Goal: Complete application form

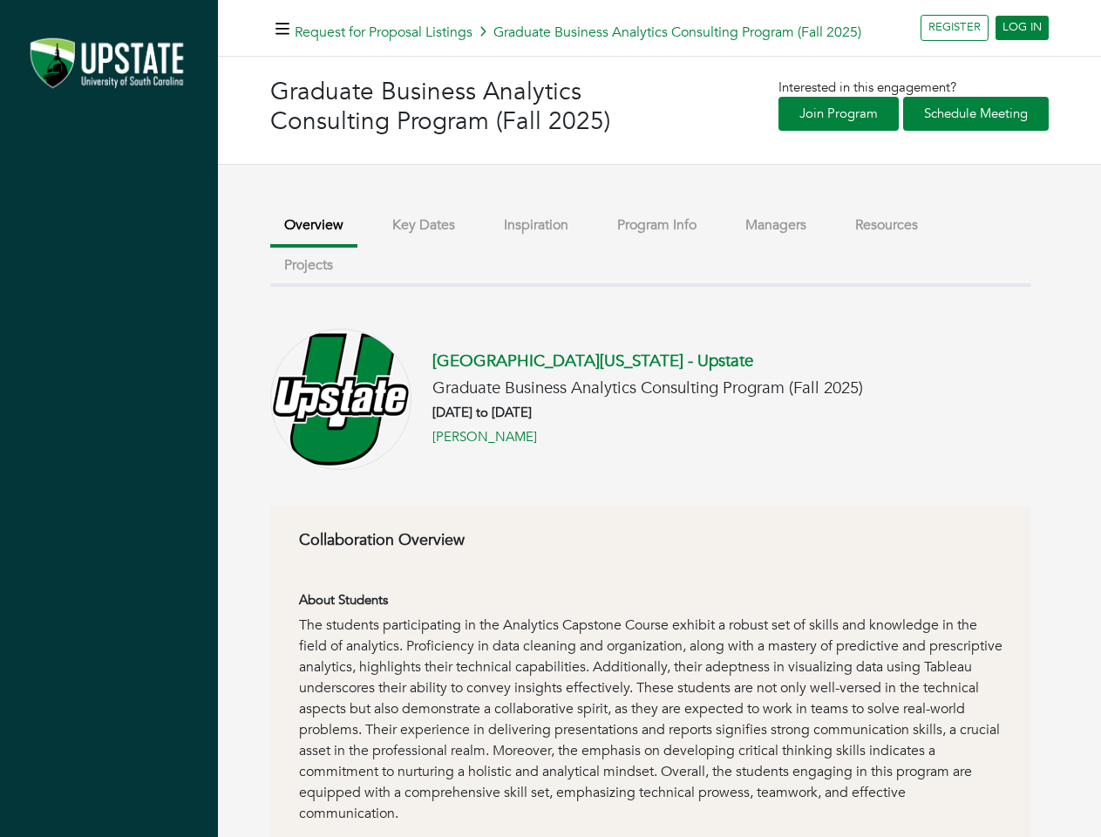
click at [550, 418] on h6 "[DATE] to [DATE]" at bounding box center [647, 412] width 431 height 16
click at [282, 28] on icon "button" at bounding box center [282, 29] width 14 height 17
